Goal: Information Seeking & Learning: Learn about a topic

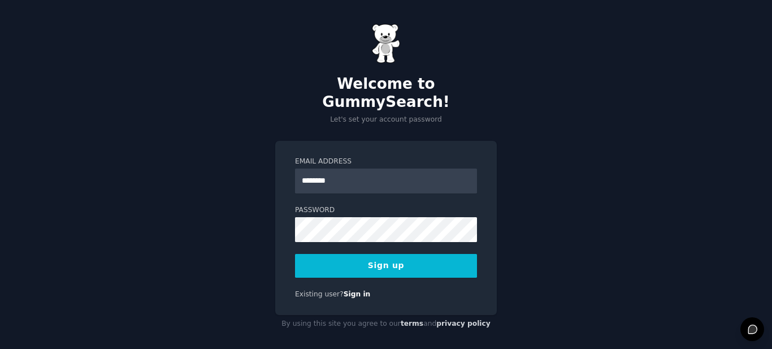
type input "**********"
click at [380, 255] on button "Sign up" at bounding box center [386, 266] width 182 height 24
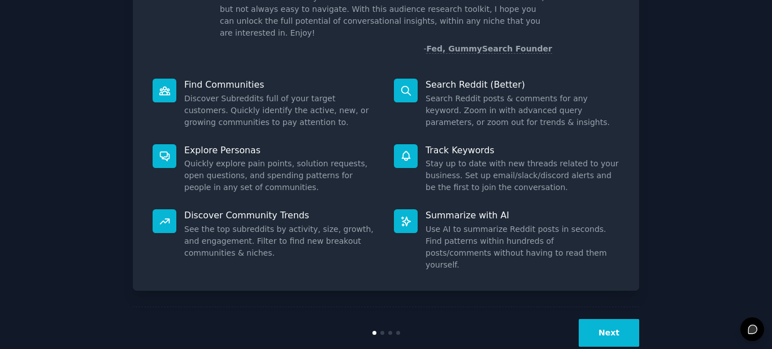
scroll to position [94, 0]
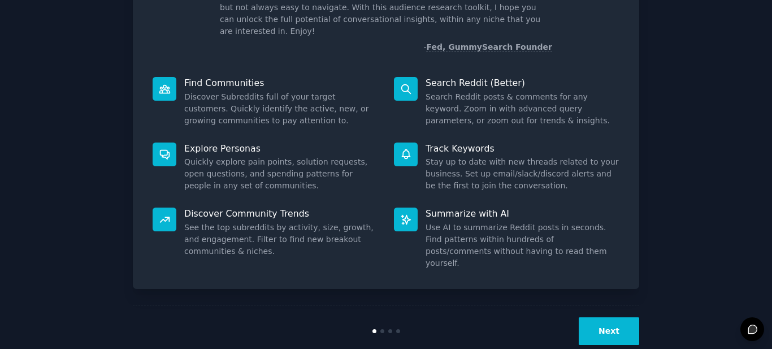
click at [619, 317] on button "Next" at bounding box center [609, 331] width 60 height 28
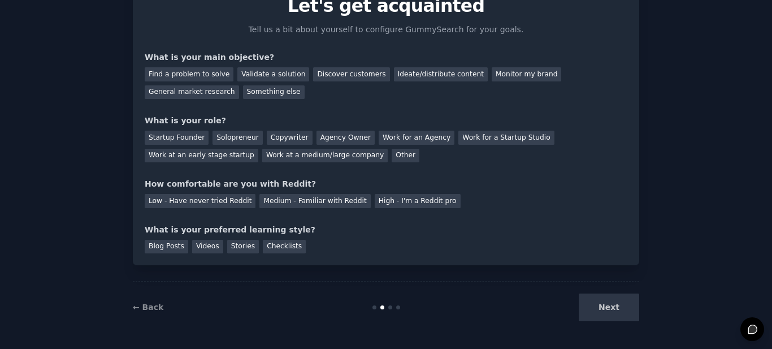
scroll to position [68, 0]
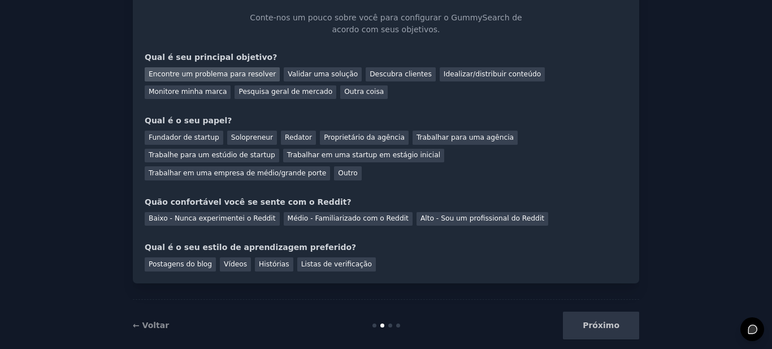
click at [229, 75] on font "Encontre um problema para resolver" at bounding box center [212, 74] width 127 height 8
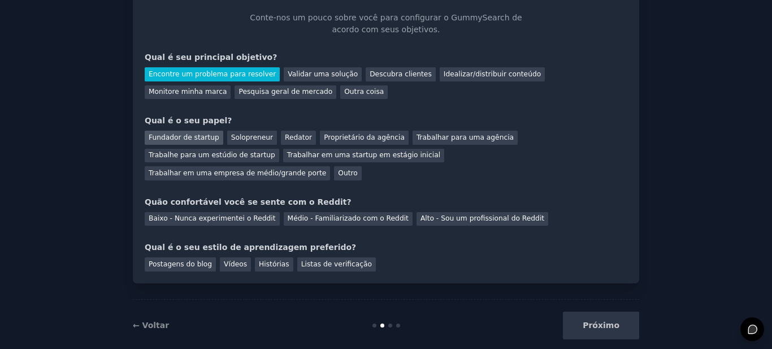
click at [182, 138] on font "Fundador de startup" at bounding box center [184, 137] width 71 height 8
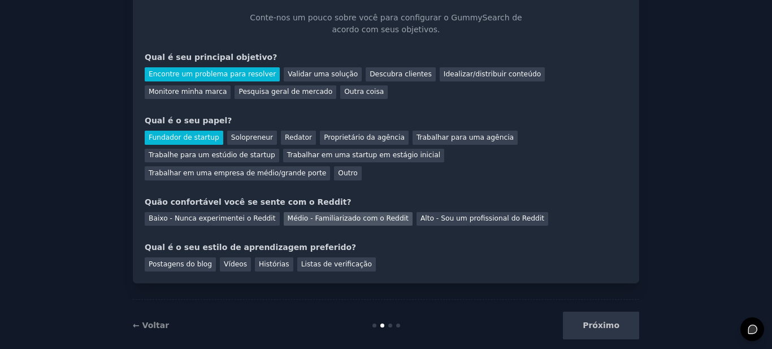
click at [318, 214] on font "Médio - Familiarizado com o Reddit" at bounding box center [348, 218] width 121 height 8
click at [226, 260] on font "Vídeos" at bounding box center [235, 264] width 23 height 8
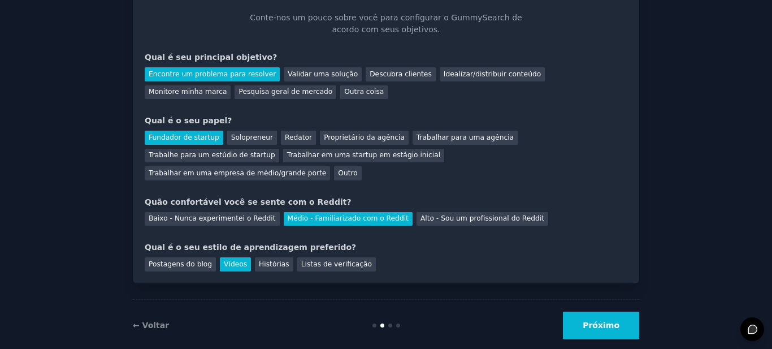
click at [602, 320] on font "Próximo" at bounding box center [601, 324] width 37 height 9
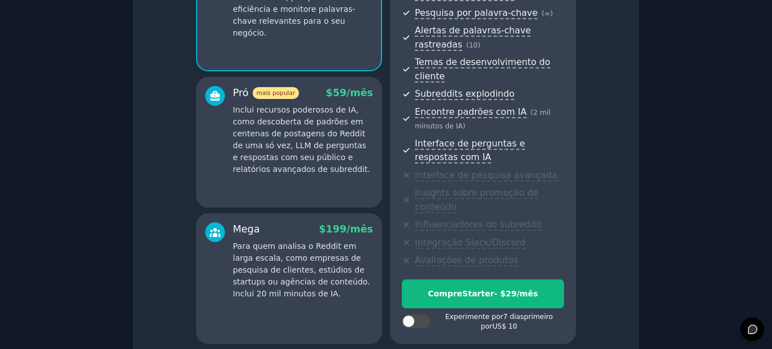
scroll to position [181, 0]
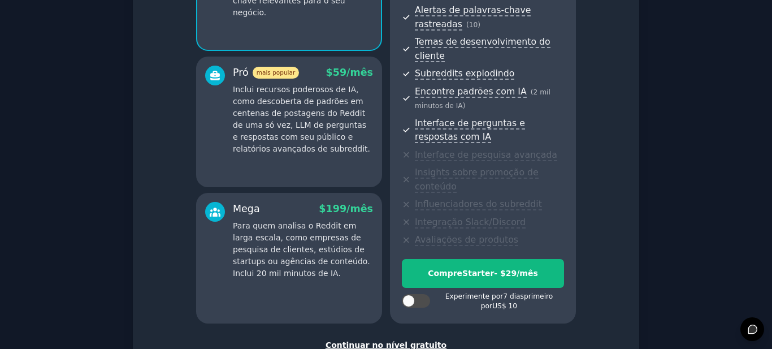
click at [394, 340] on font "Continuar no nível gratuito" at bounding box center [385, 344] width 121 height 9
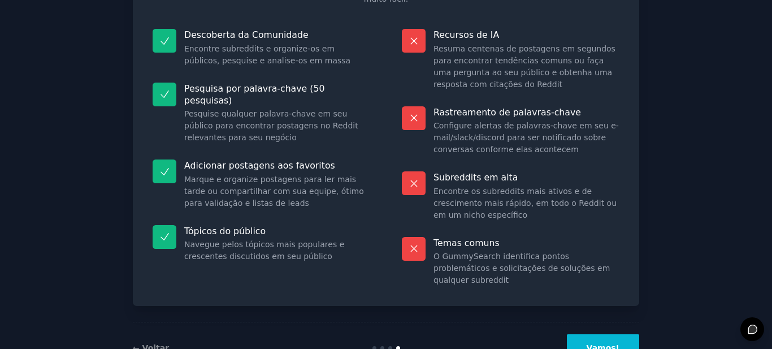
scroll to position [139, 0]
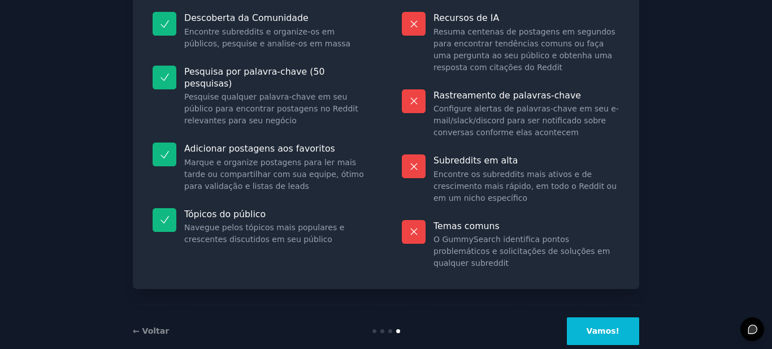
click at [615, 326] on font "Vamos!" at bounding box center [603, 330] width 33 height 9
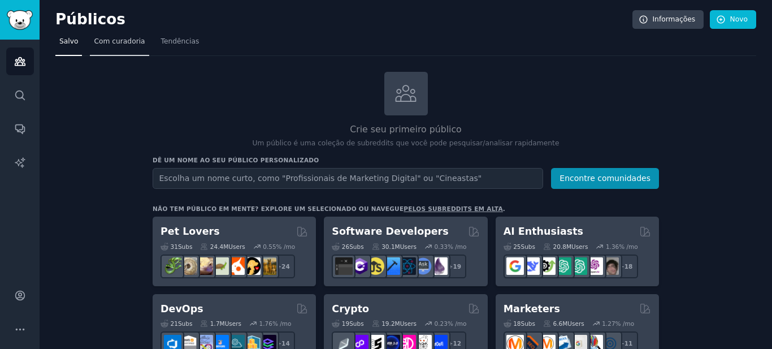
click at [128, 45] on font "Com curadoria" at bounding box center [119, 41] width 51 height 8
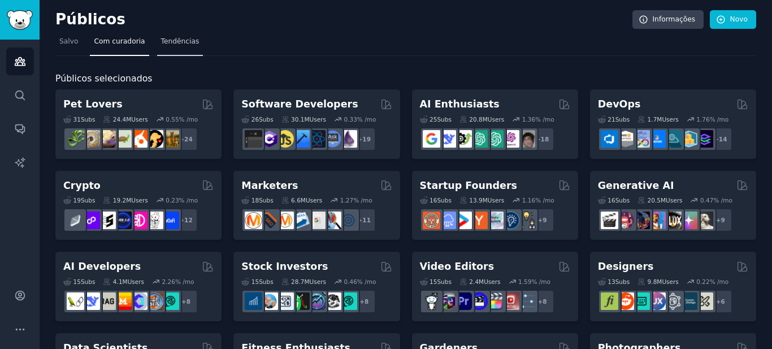
click at [165, 40] on font "Tendências" at bounding box center [180, 41] width 38 height 8
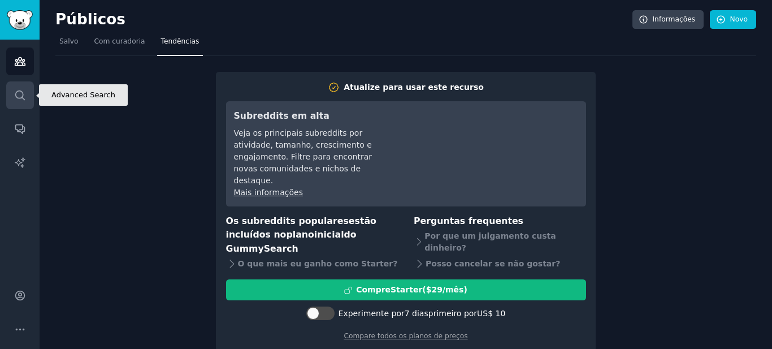
click at [17, 95] on icon "Barra lateral" at bounding box center [20, 95] width 12 height 12
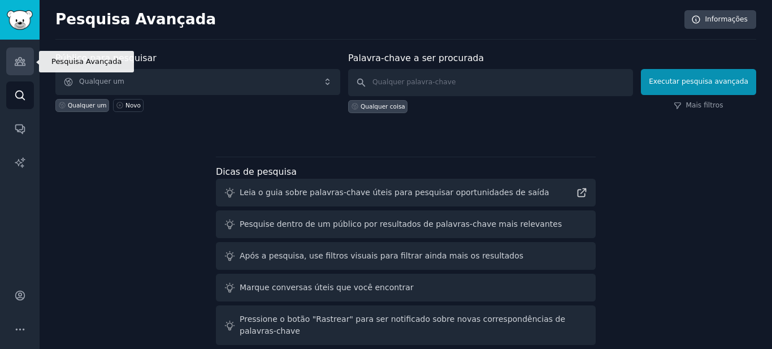
click at [14, 64] on icon "Barra lateral" at bounding box center [20, 61] width 12 height 12
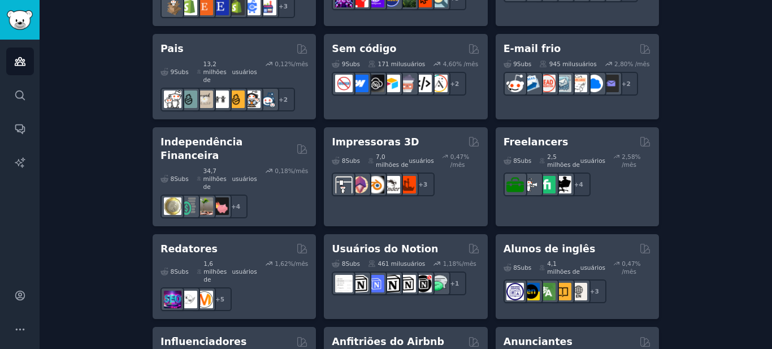
scroll to position [894, 0]
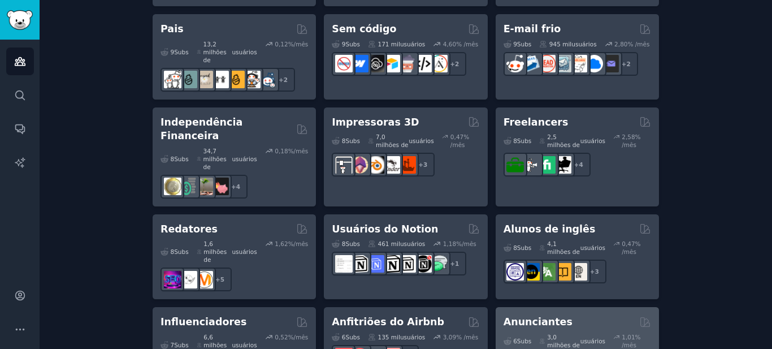
click at [543, 316] on font "Anunciantes" at bounding box center [537, 321] width 69 height 11
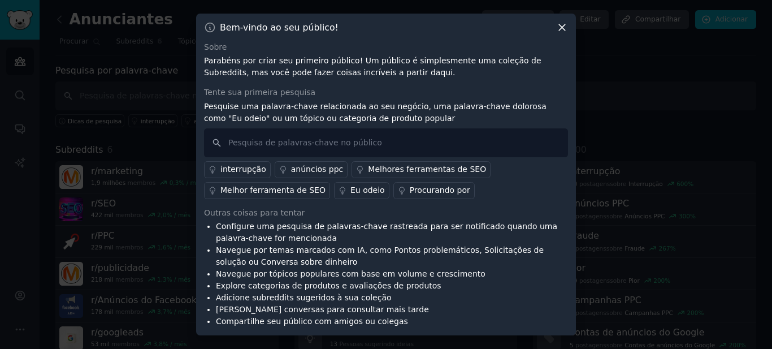
click at [562, 25] on icon at bounding box center [562, 27] width 12 height 12
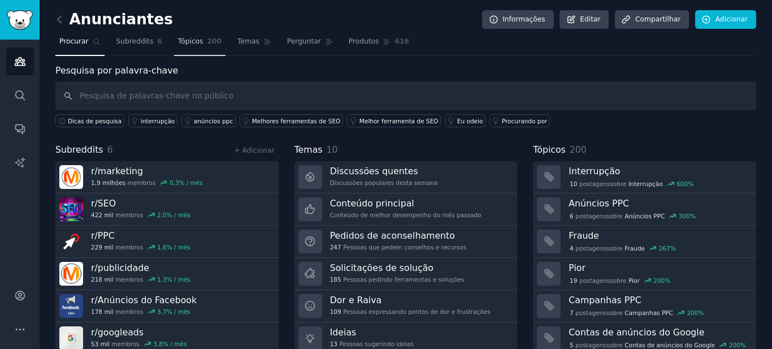
click at [185, 41] on font "Tópicos" at bounding box center [190, 41] width 25 height 8
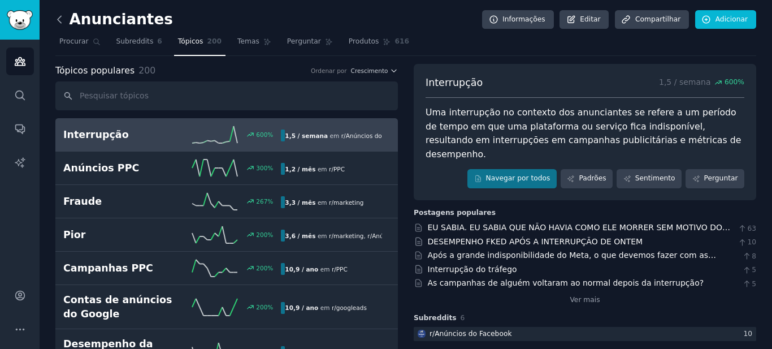
click at [57, 20] on icon at bounding box center [60, 20] width 12 height 12
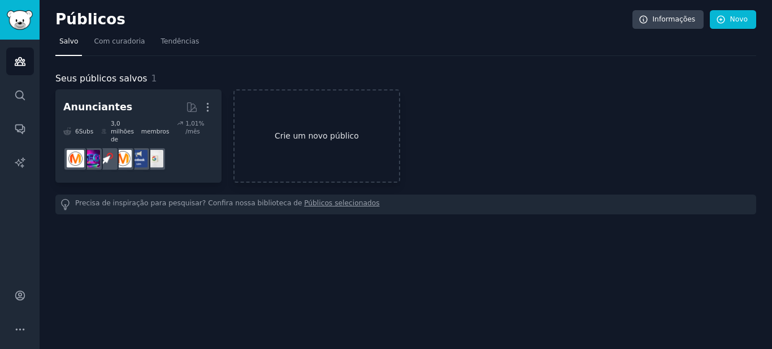
click at [299, 136] on font "Crie um novo público" at bounding box center [317, 135] width 84 height 9
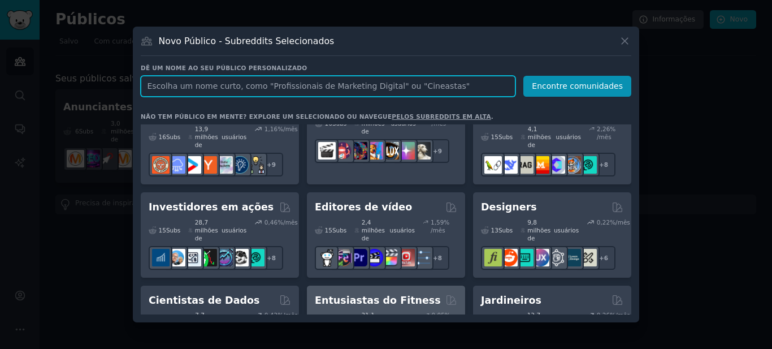
scroll to position [226, 0]
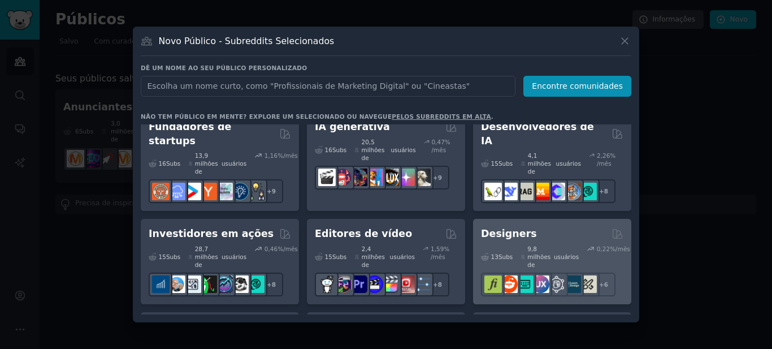
click at [503, 228] on font "Designers" at bounding box center [509, 233] width 56 height 11
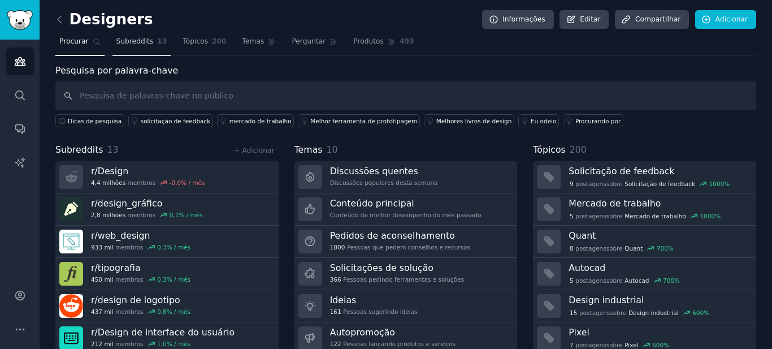
click at [144, 45] on font "Subreddits" at bounding box center [134, 41] width 37 height 8
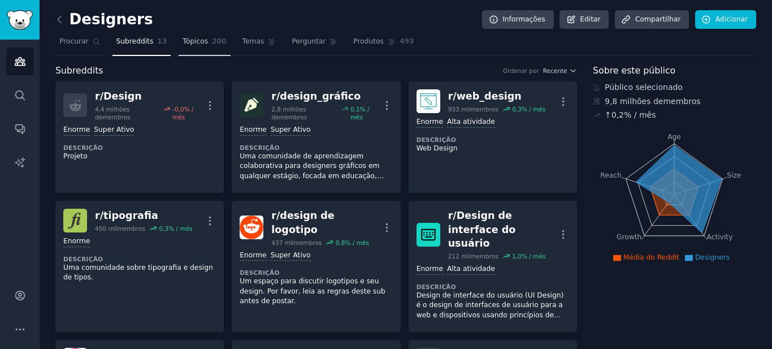
click at [190, 44] on font "Tópicos" at bounding box center [195, 41] width 25 height 8
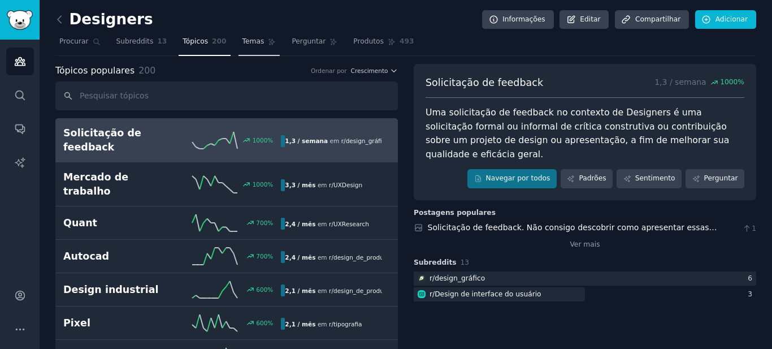
click at [245, 42] on font "Temas" at bounding box center [253, 41] width 22 height 8
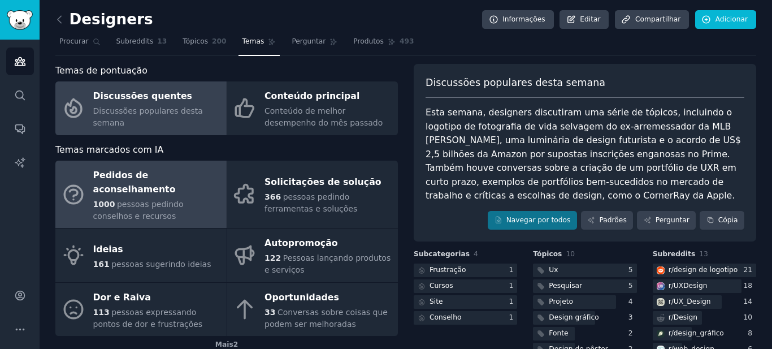
click at [175, 184] on div "Pedidos de aconselhamento" at bounding box center [157, 183] width 128 height 32
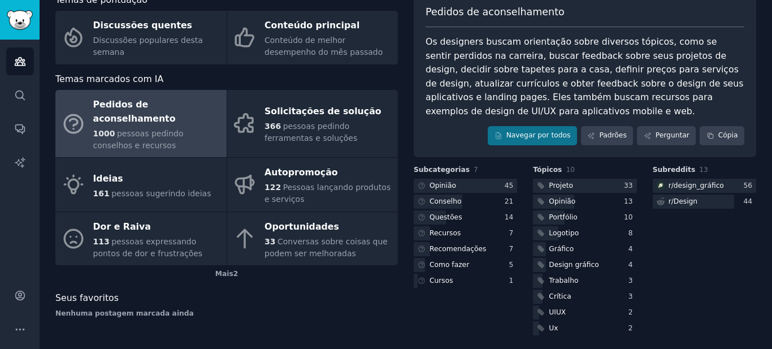
scroll to position [75, 0]
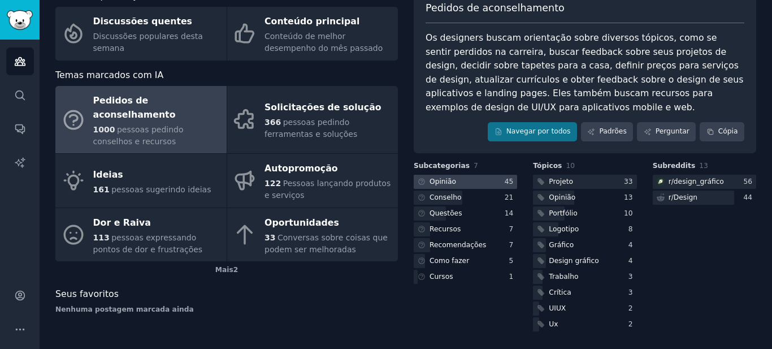
click at [435, 182] on font "Opinião" at bounding box center [442, 181] width 27 height 8
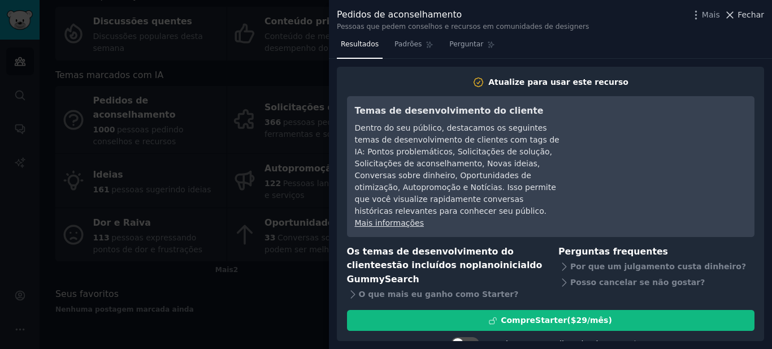
click at [754, 16] on font "Fechar" at bounding box center [750, 14] width 27 height 9
